Goal: Transaction & Acquisition: Purchase product/service

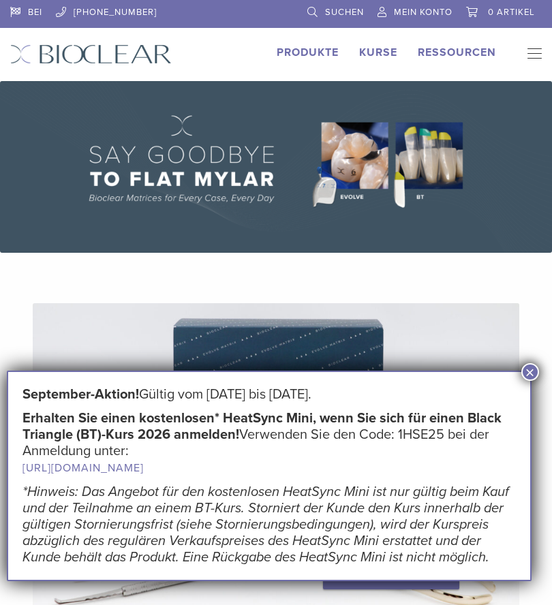
click at [356, 149] on img at bounding box center [276, 167] width 552 height 172
click at [527, 373] on font "×" at bounding box center [530, 372] width 10 height 18
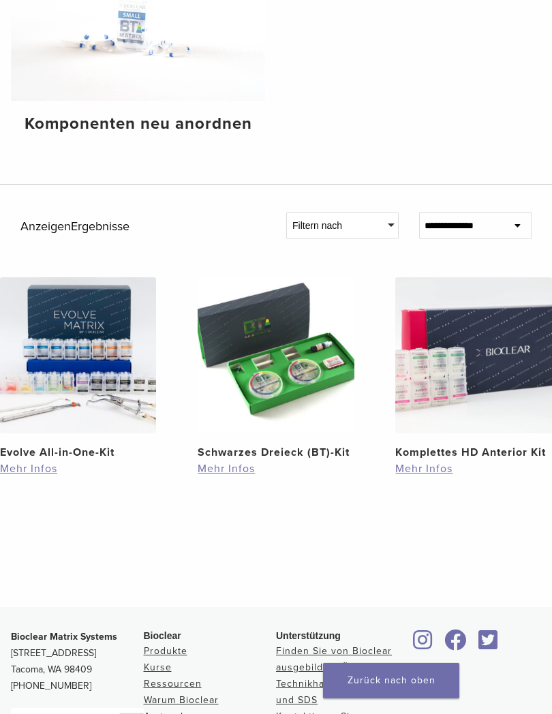
scroll to position [536, 0]
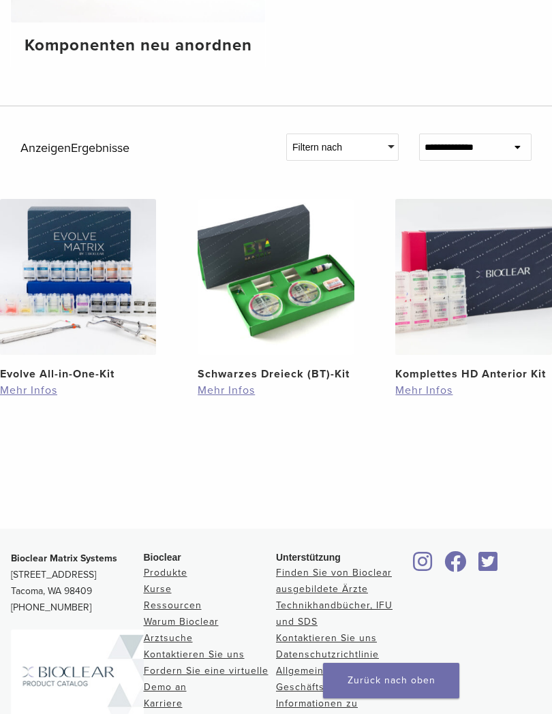
click at [57, 295] on img at bounding box center [78, 277] width 156 height 156
